Goal: Task Accomplishment & Management: Manage account settings

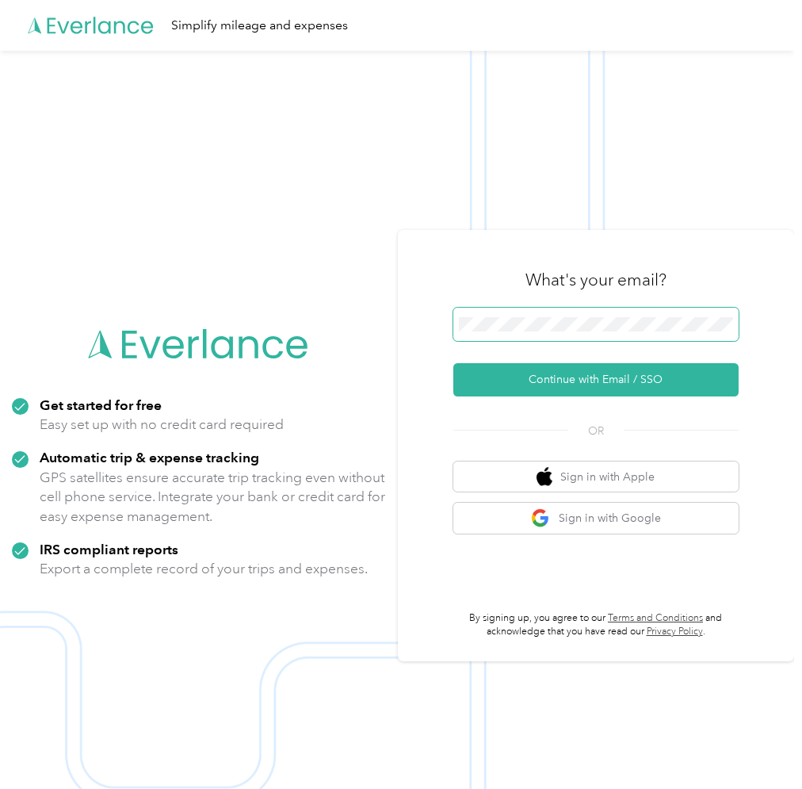
click at [483, 313] on span at bounding box center [595, 324] width 285 height 33
click at [486, 316] on span at bounding box center [595, 324] width 285 height 33
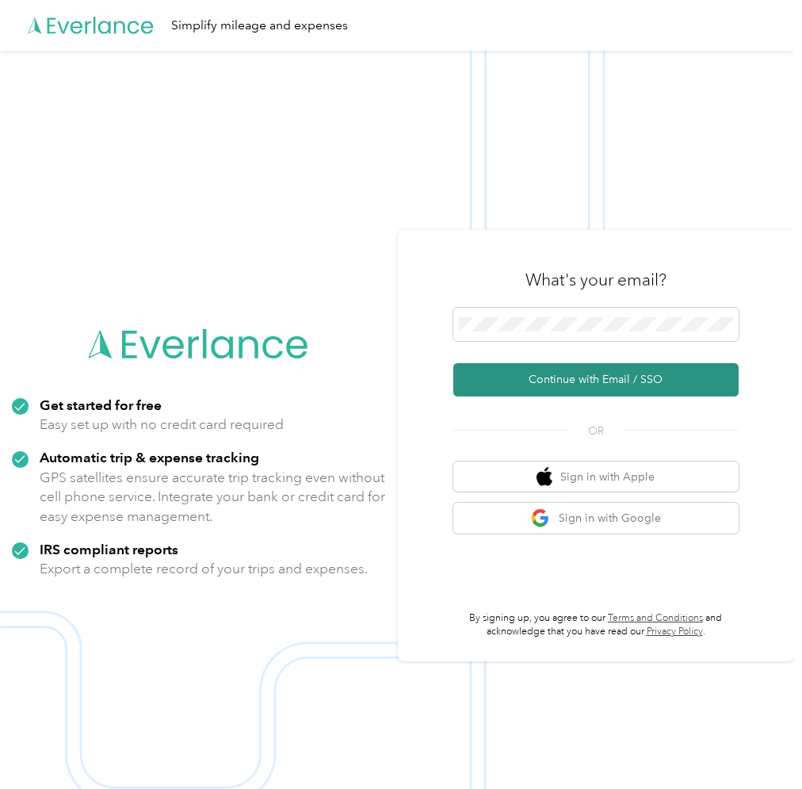
click at [563, 374] on button "Continue with Email / SSO" at bounding box center [595, 379] width 285 height 33
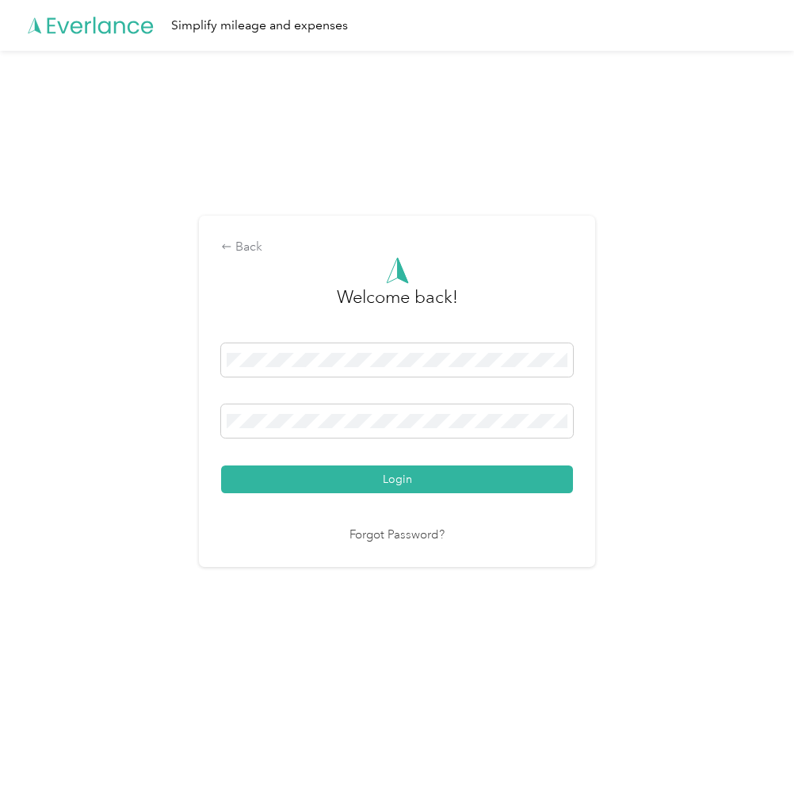
click at [678, 568] on div "Back Welcome back! Login Forgot Password?" at bounding box center [397, 398] width 794 height 694
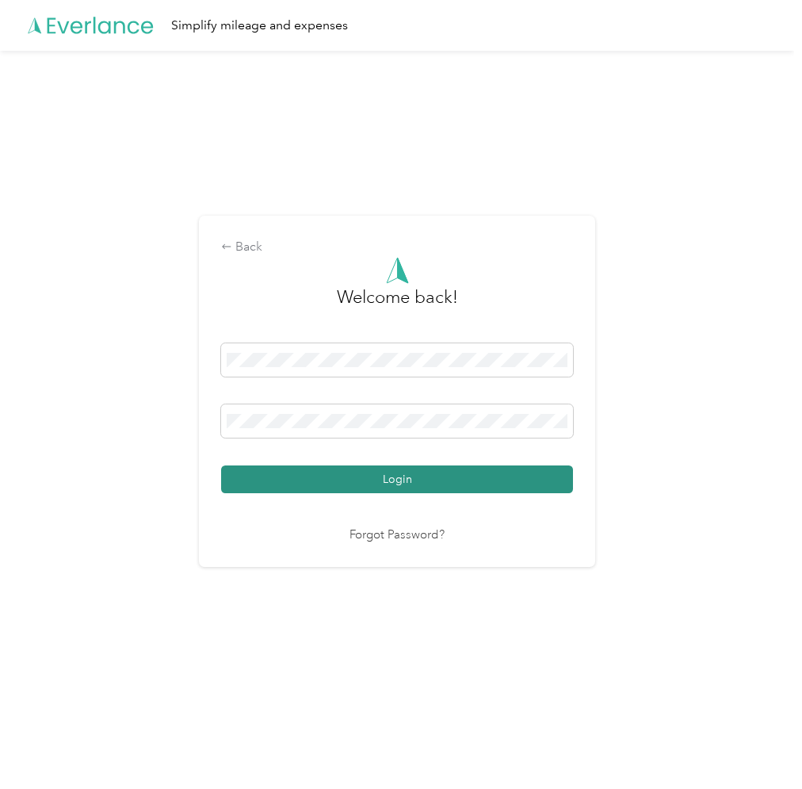
click at [509, 474] on button "Login" at bounding box center [397, 479] width 352 height 28
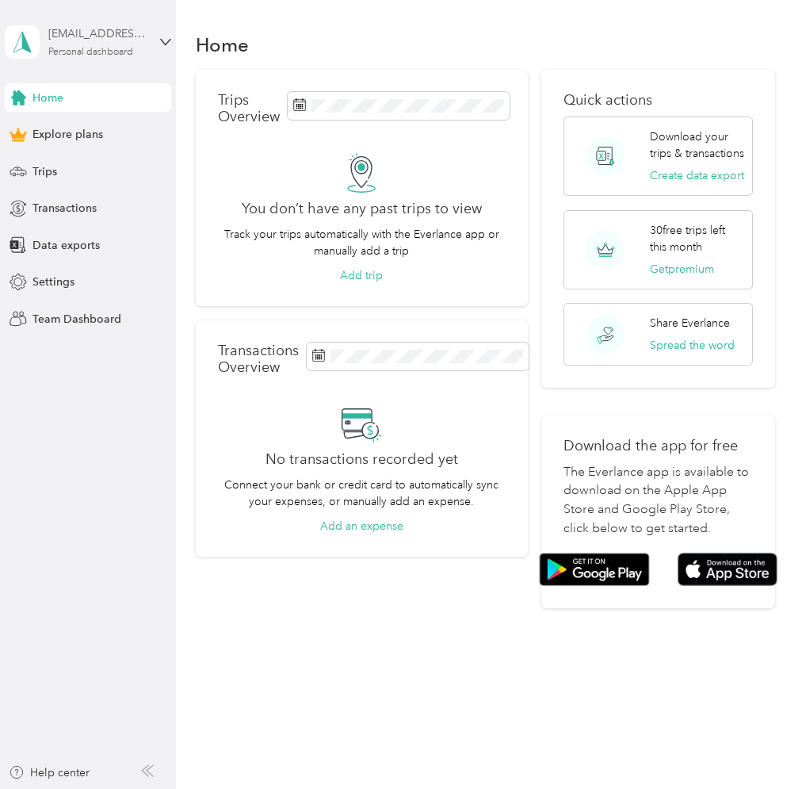
click at [132, 36] on div "[EMAIL_ADDRESS][DOMAIN_NAME]" at bounding box center [97, 33] width 99 height 17
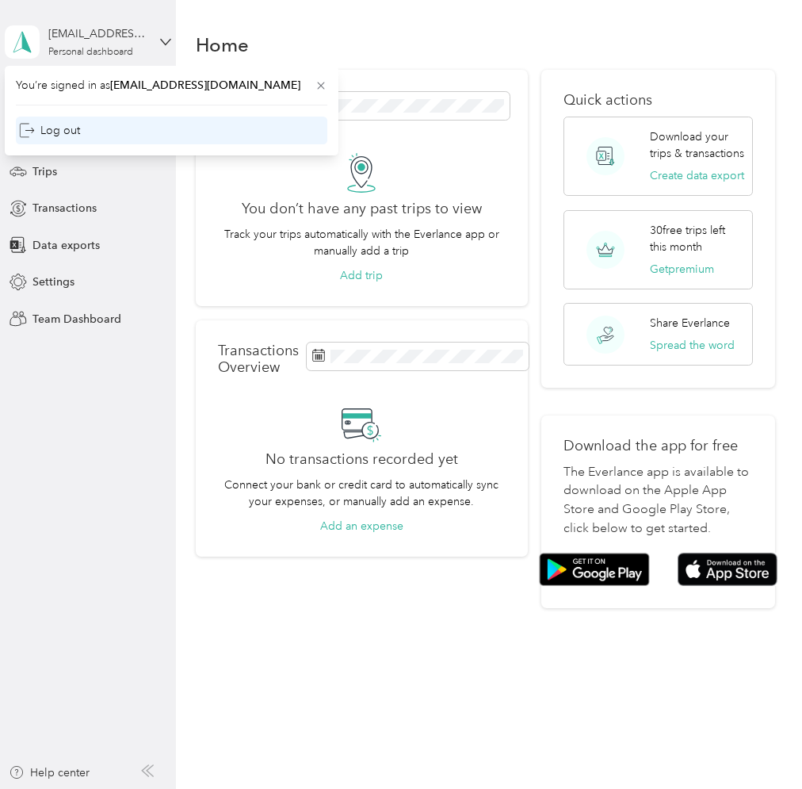
click at [137, 127] on div "Log out" at bounding box center [171, 131] width 311 height 28
